Goal: Task Accomplishment & Management: Manage account settings

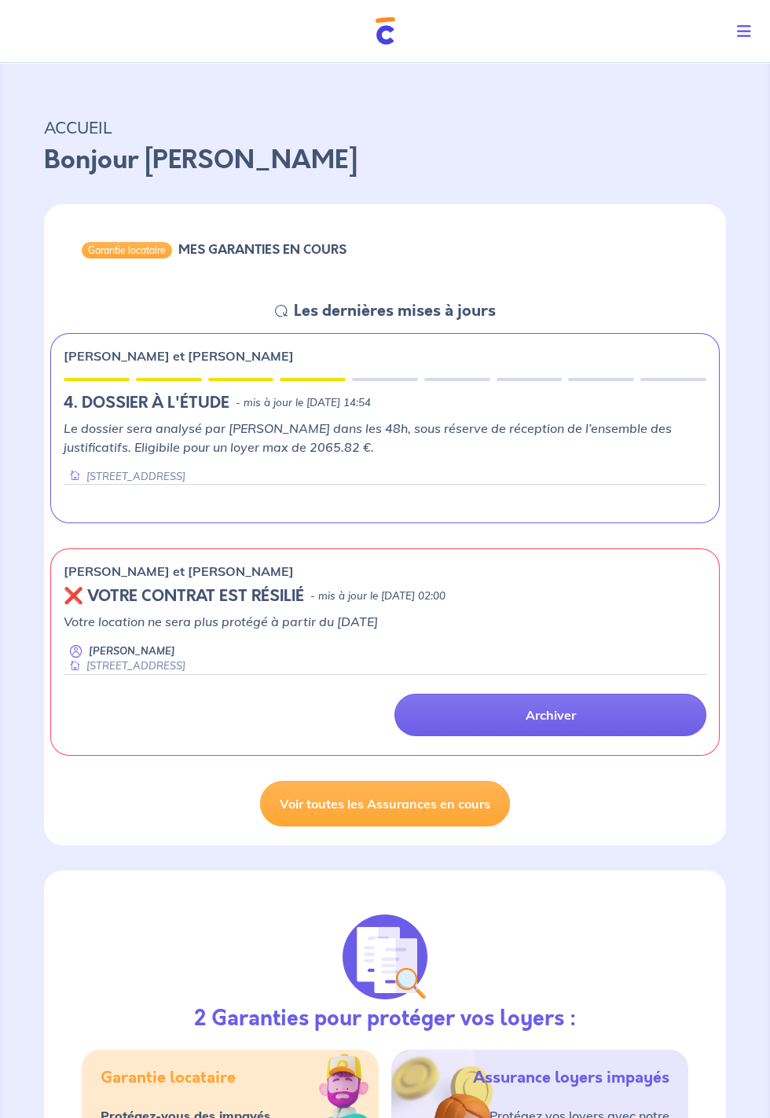
click at [753, 27] on button "Toggle navigation" at bounding box center [747, 31] width 46 height 41
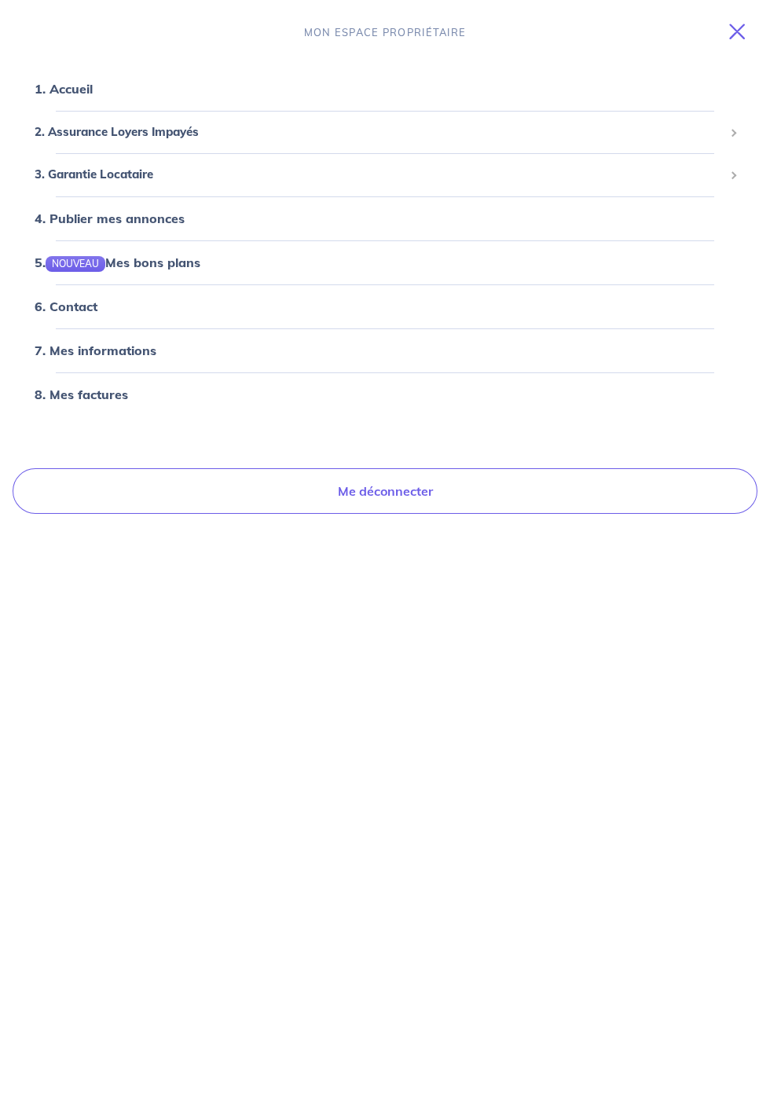
click at [70, 311] on link "6. Contact" at bounding box center [66, 307] width 63 height 16
click at [97, 170] on span "3. Garantie Locataire" at bounding box center [379, 175] width 689 height 18
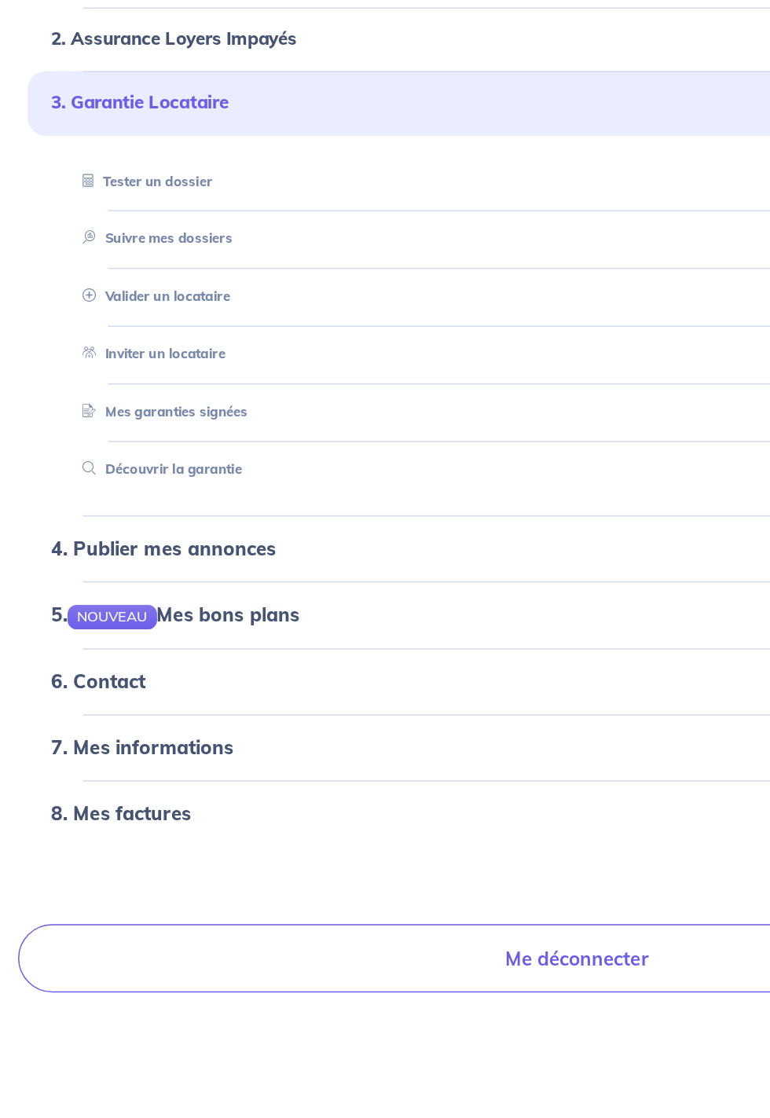
click at [142, 267] on link "Suivre mes dossiers" at bounding box center [102, 264] width 106 height 11
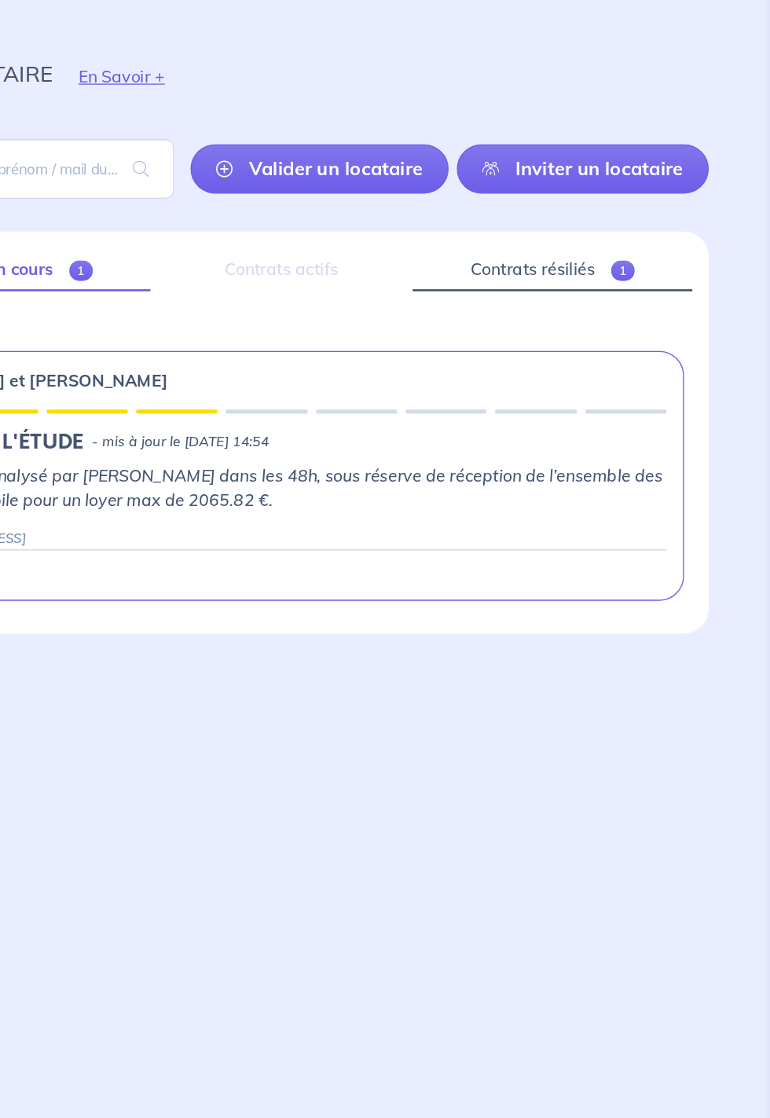
click at [617, 275] on link "Contrats résiliés 1" at bounding box center [603, 277] width 214 height 33
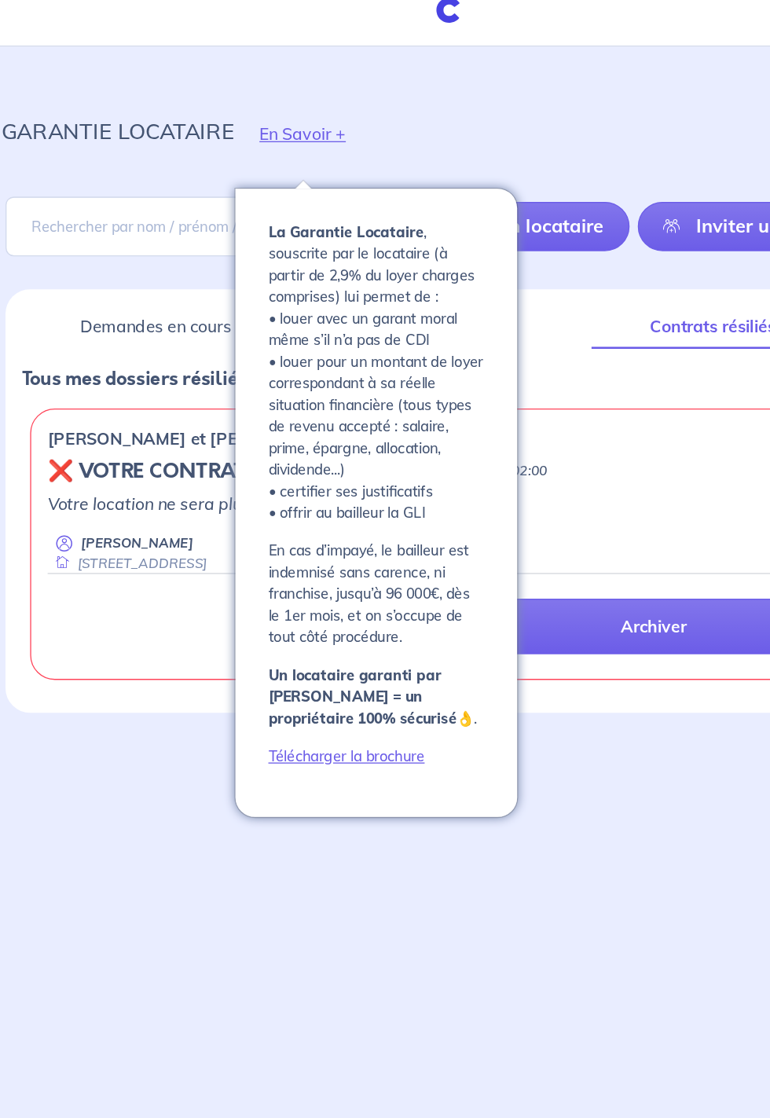
click at [276, 129] on button "En Savoir +" at bounding box center [274, 130] width 105 height 46
click at [278, 127] on button "En Savoir +" at bounding box center [274, 130] width 105 height 46
click at [286, 123] on button "En Savoir +" at bounding box center [274, 130] width 105 height 46
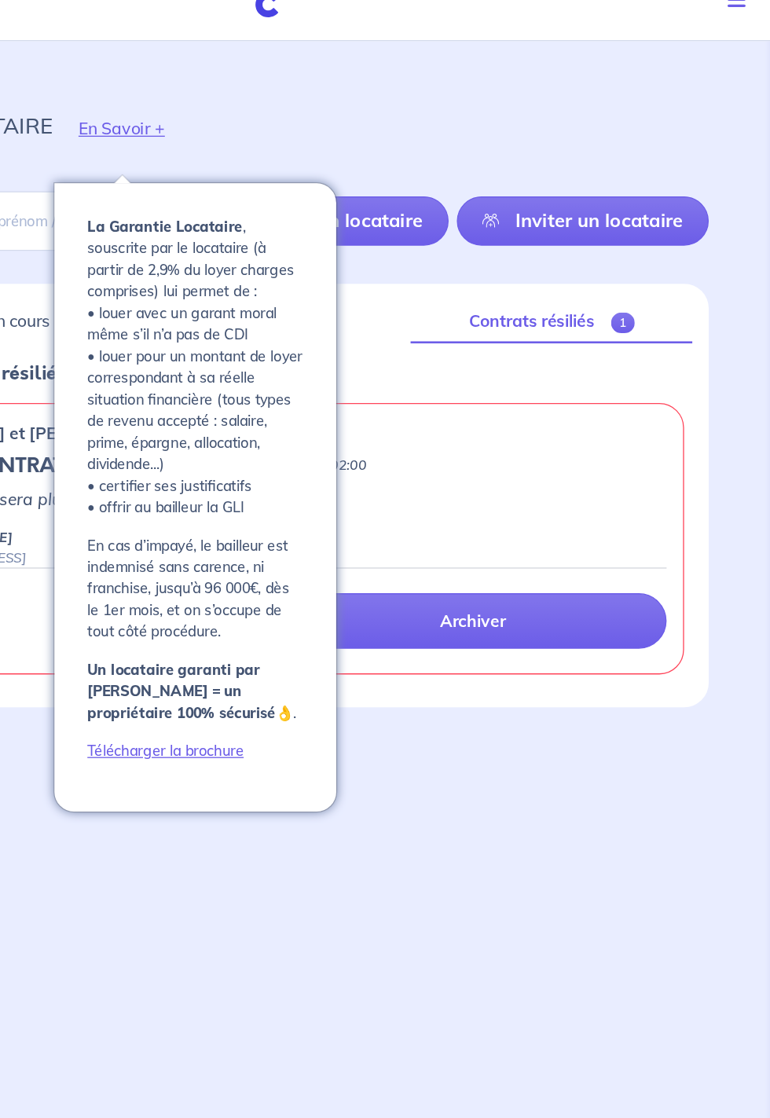
click at [303, 129] on button "En Savoir +" at bounding box center [274, 130] width 105 height 46
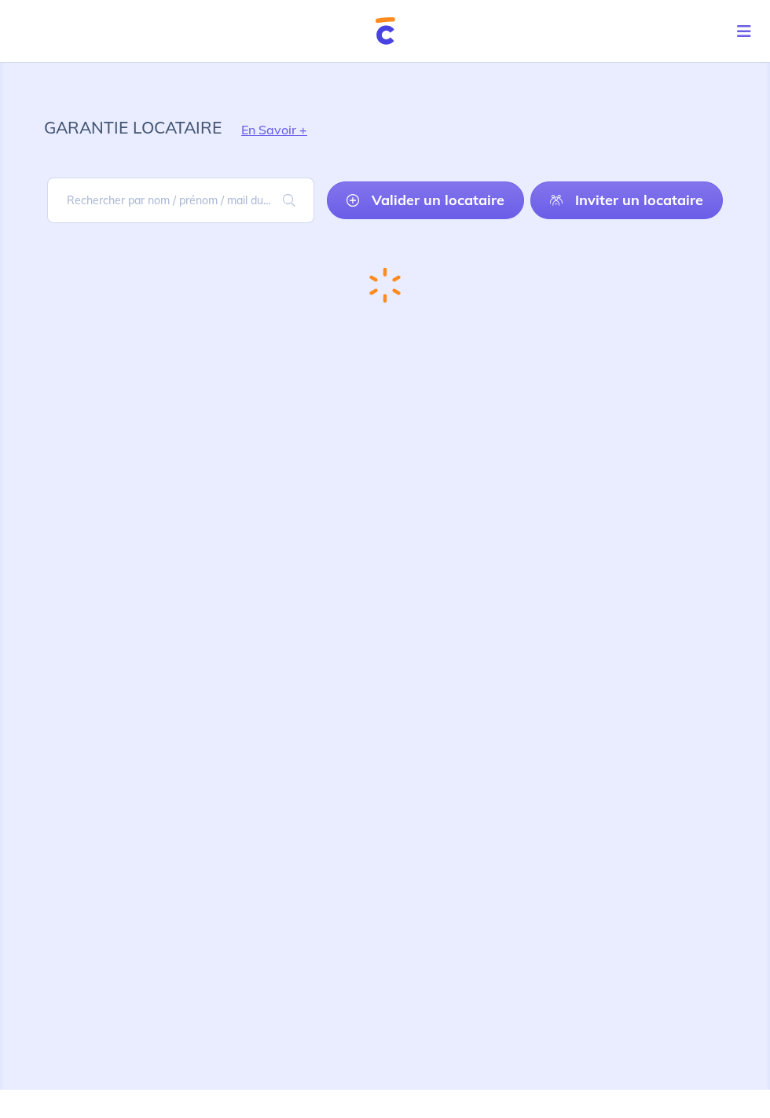
click at [437, 195] on link "Valider un locataire" at bounding box center [425, 200] width 197 height 38
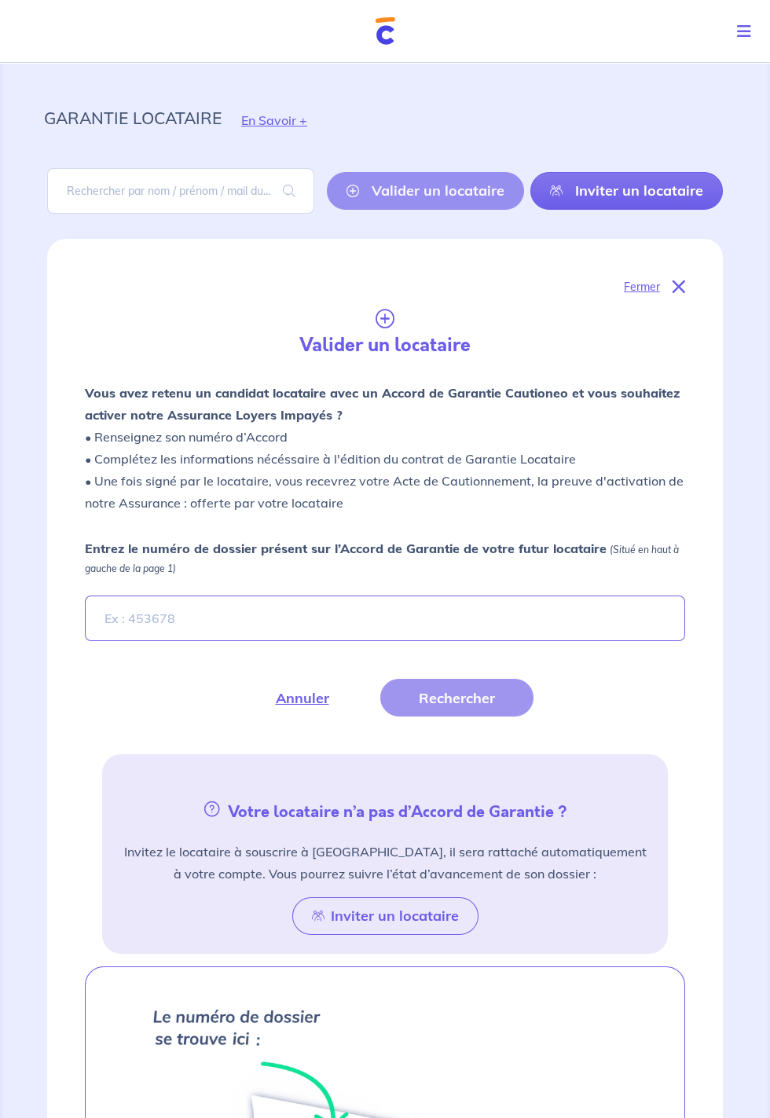
scroll to position [9, 0]
click at [653, 283] on p "Fermer" at bounding box center [642, 287] width 36 height 20
